Goal: Information Seeking & Learning: Learn about a topic

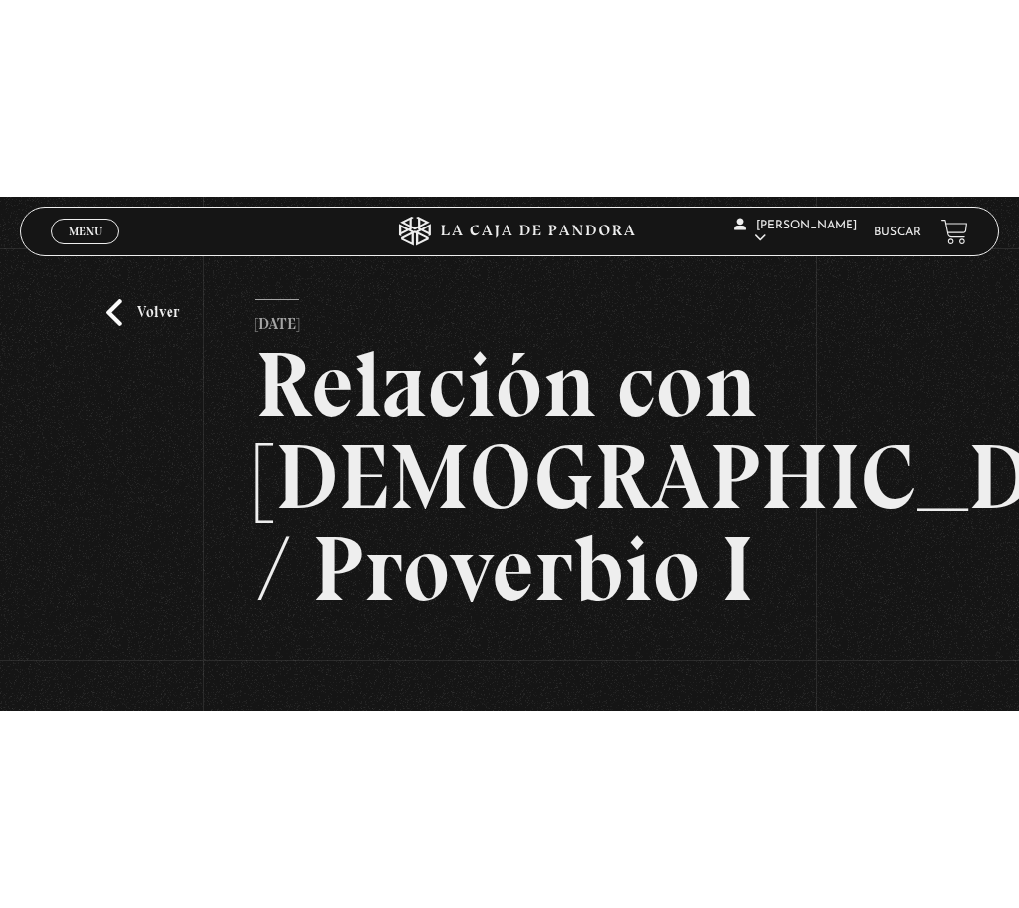
scroll to position [199, 0]
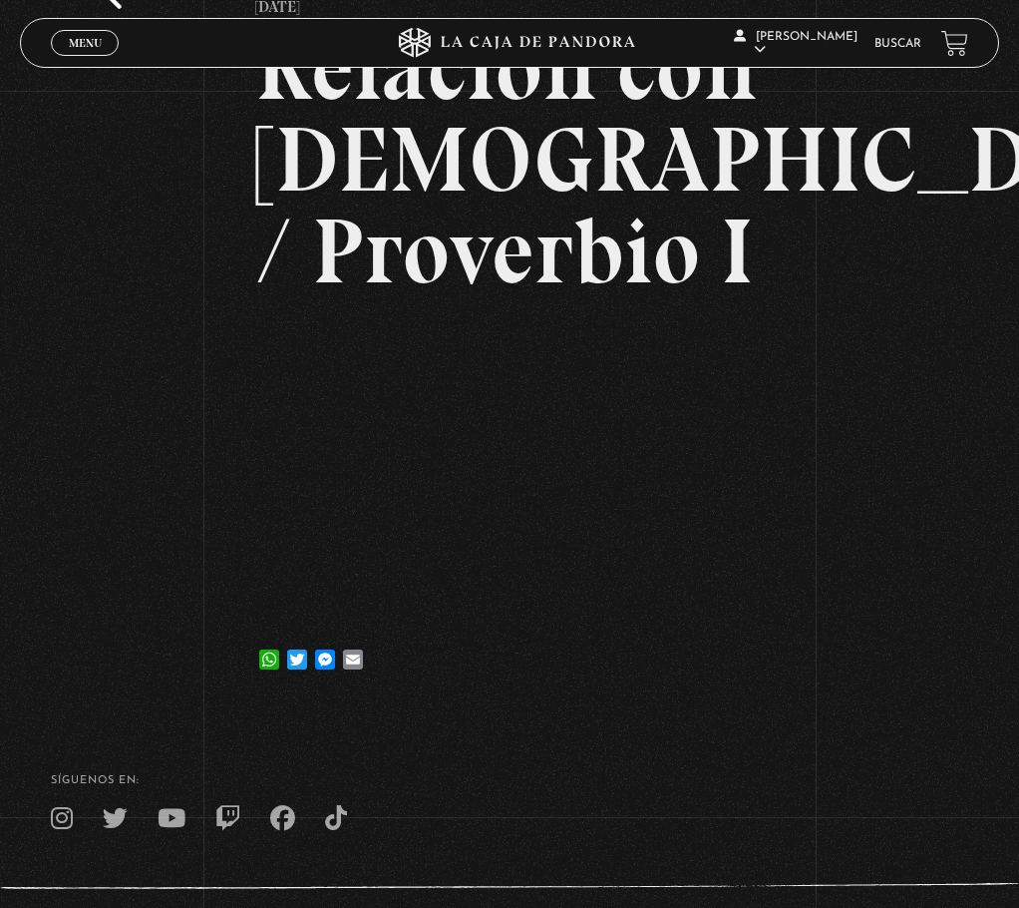
click at [837, 514] on div "Volver [DATE] Relación con [DEMOGRAPHIC_DATA] / Proverbio I WhatsApp Twitter Me…" at bounding box center [509, 298] width 1019 height 814
click at [496, 514] on div "Volver [DATE] Relación con [DEMOGRAPHIC_DATA] / Proverbio I WhatsApp Twitter Me…" at bounding box center [509, 343] width 509 height 723
click at [809, 514] on footer "SÍguenos en: La Caja de Pandora, Derechos Reservados 2025 Realizado por" at bounding box center [509, 857] width 1019 height 305
click at [877, 514] on div "Volver [DATE] Relación con [DEMOGRAPHIC_DATA] / Proverbio I WhatsApp Twitter Me…" at bounding box center [509, 298] width 1019 height 814
click at [647, 514] on article "[DATE] Relación con [DEMOGRAPHIC_DATA] / Proverbio I WhatsApp Twitter Messenger…" at bounding box center [509, 333] width 509 height 703
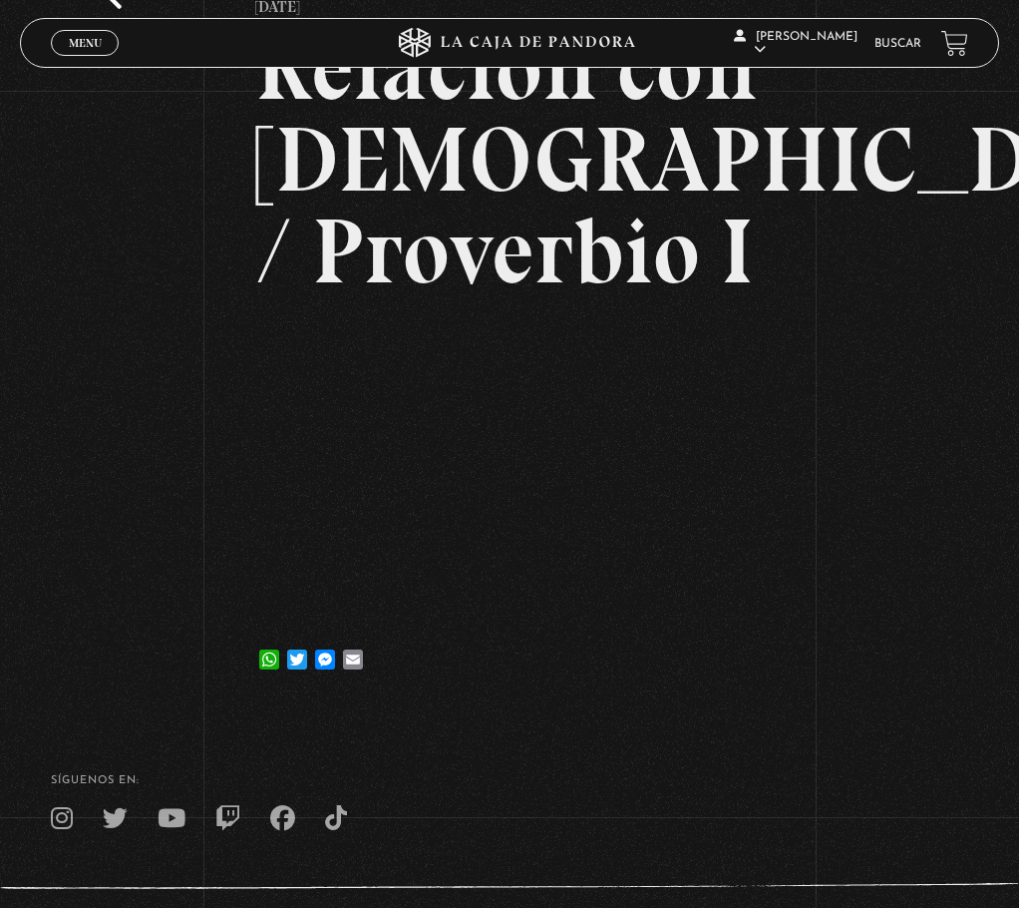
click at [715, 514] on footer "SÍguenos en: La Caja de Pandora, Derechos Reservados 2025 Realizado por" at bounding box center [509, 857] width 1019 height 305
click at [606, 514] on article "[DATE] Relación con [DEMOGRAPHIC_DATA] / Proverbio I WhatsApp Twitter Messenger…" at bounding box center [509, 333] width 509 height 703
click at [725, 514] on footer "SÍguenos en: La Caja de Pandora, Derechos Reservados 2025 Realizado por" at bounding box center [509, 857] width 1019 height 305
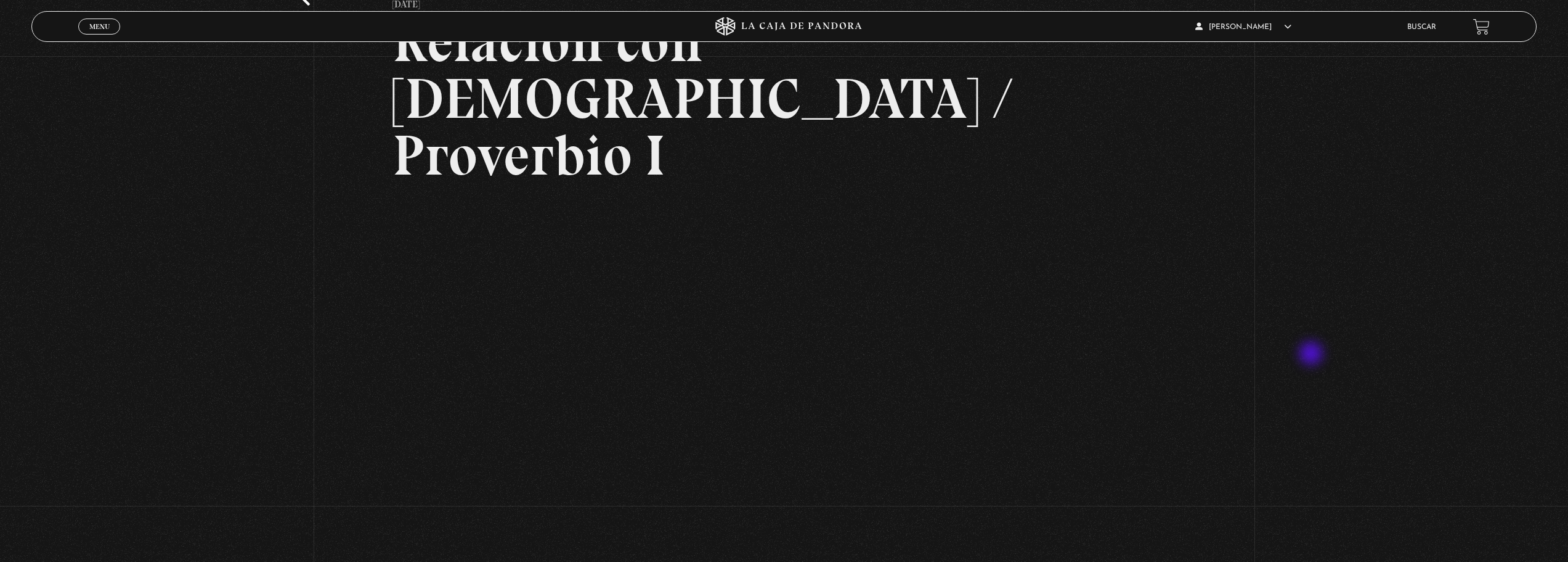
click at [629, 318] on div "Volver [DATE] Relación con [DEMOGRAPHIC_DATA] / Proverbio I WhatsApp Twitter Me…" at bounding box center [784, 316] width 1568 height 767
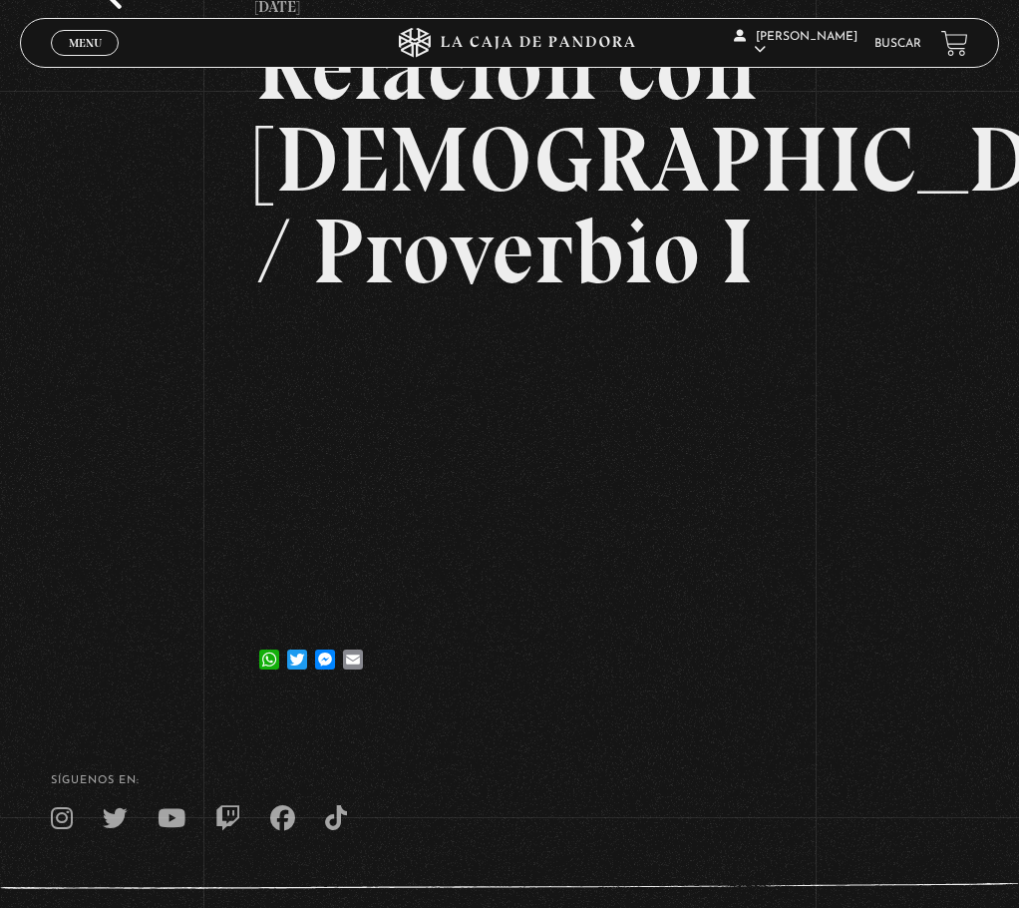
click at [540, 514] on div "SÍguenos en:" at bounding box center [509, 803] width 1019 height 56
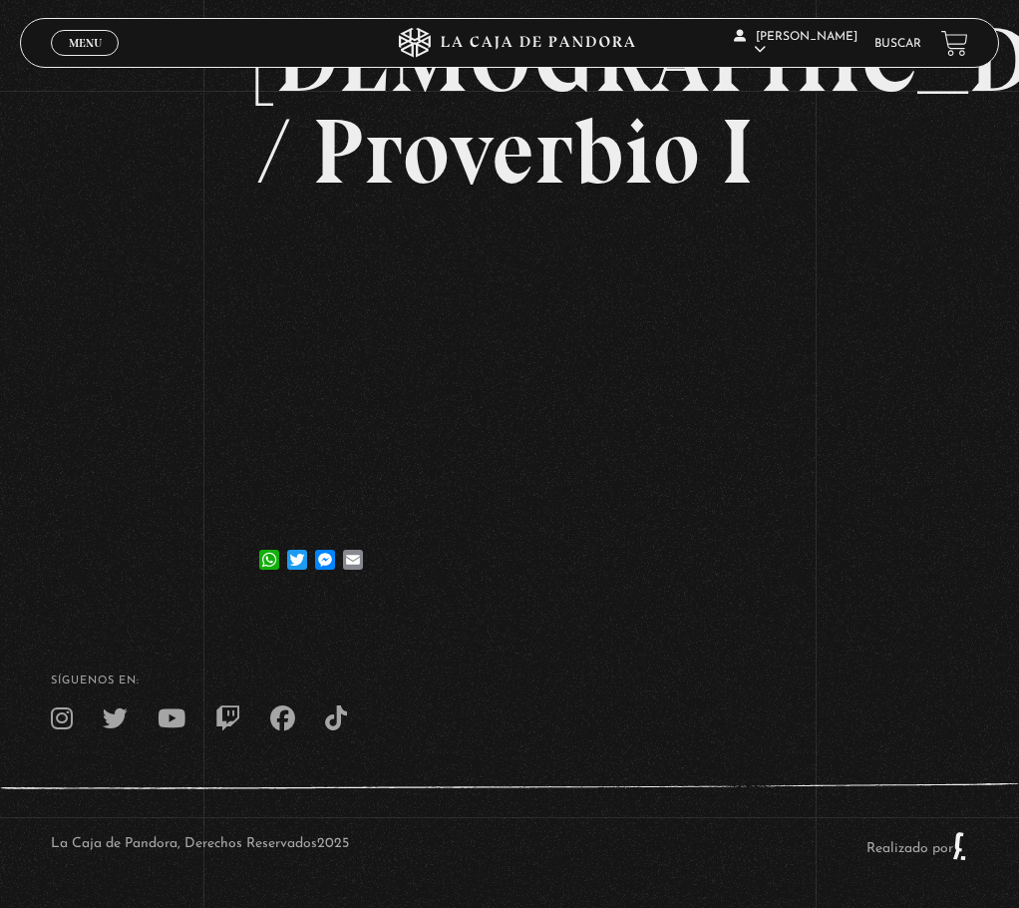
scroll to position [306, 0]
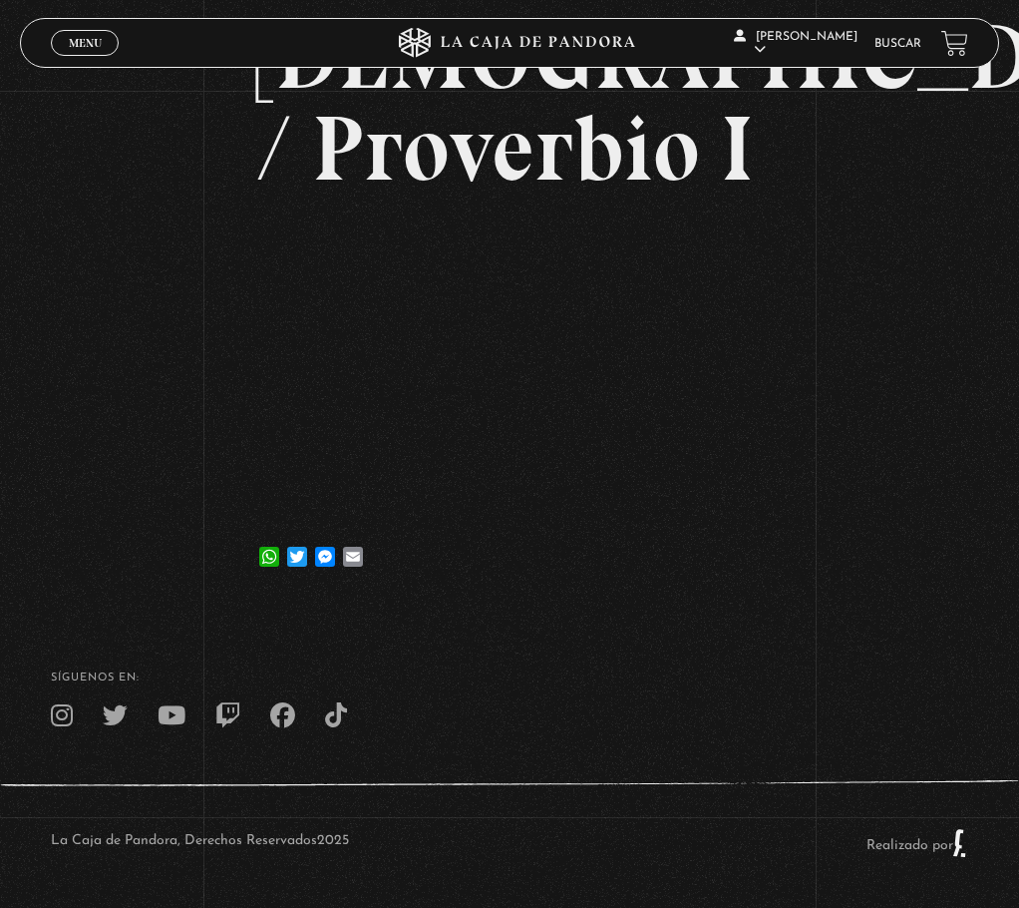
click at [522, 514] on footer "SÍguenos en: La Caja de Pandora, Derechos Reservados 2025 Realizado por" at bounding box center [509, 754] width 1019 height 305
